Goal: Transaction & Acquisition: Purchase product/service

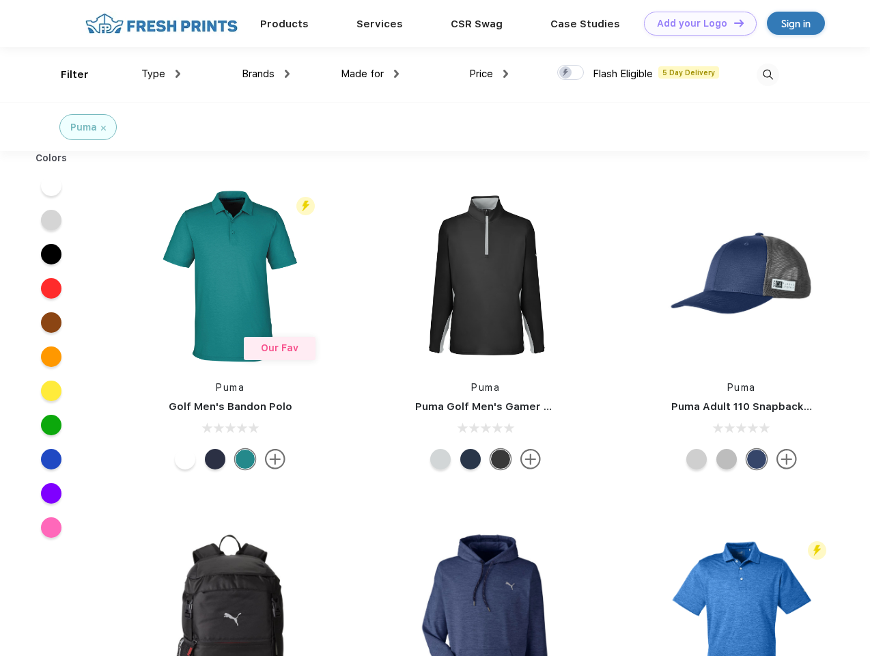
click at [696, 23] on link "Add your Logo Design Tool" at bounding box center [700, 24] width 113 height 24
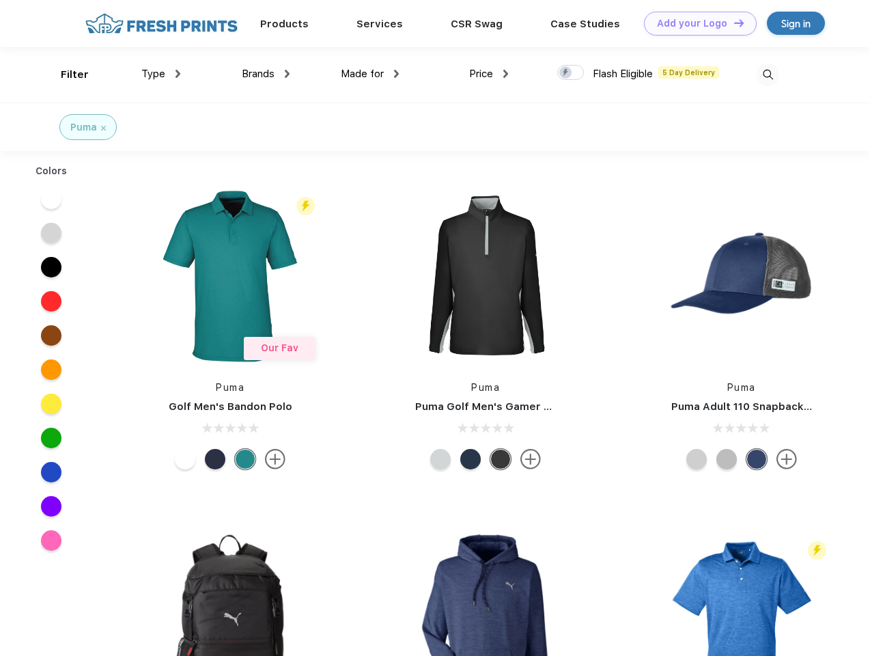
click at [0, 0] on div "Design Tool" at bounding box center [0, 0] width 0 height 0
click at [733, 23] on link "Add your Logo Design Tool" at bounding box center [700, 24] width 113 height 24
click at [66, 74] on div "Filter" at bounding box center [75, 75] width 28 height 16
click at [161, 74] on span "Type" at bounding box center [153, 74] width 24 height 12
click at [266, 74] on span "Brands" at bounding box center [258, 74] width 33 height 12
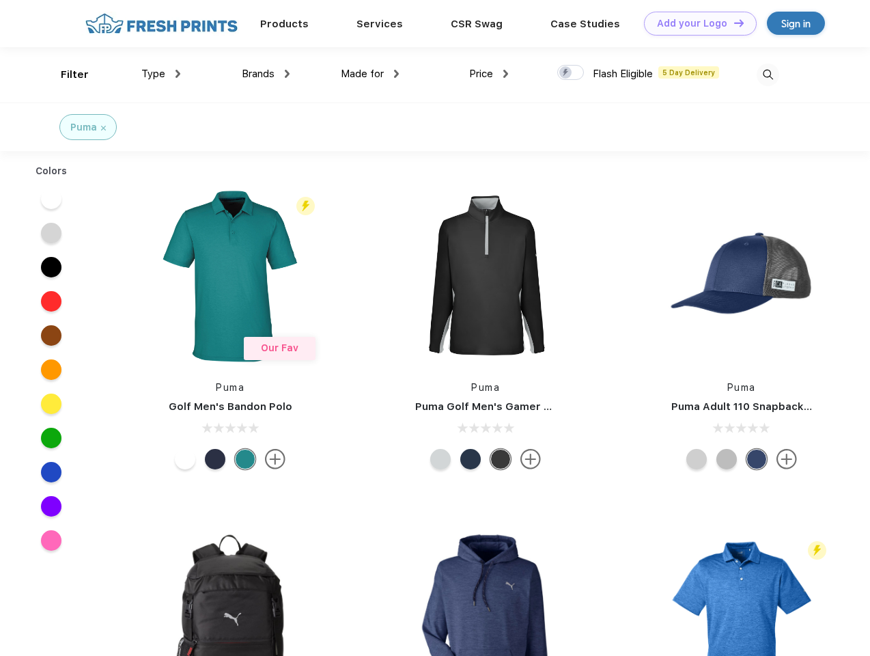
click at [370, 74] on span "Made for" at bounding box center [362, 74] width 43 height 12
click at [489, 74] on span "Price" at bounding box center [481, 74] width 24 height 12
click at [571, 73] on div at bounding box center [571, 72] width 27 height 15
click at [566, 73] on input "checkbox" at bounding box center [562, 68] width 9 height 9
click at [768, 74] on img at bounding box center [768, 75] width 23 height 23
